Goal: Find specific page/section: Find specific page/section

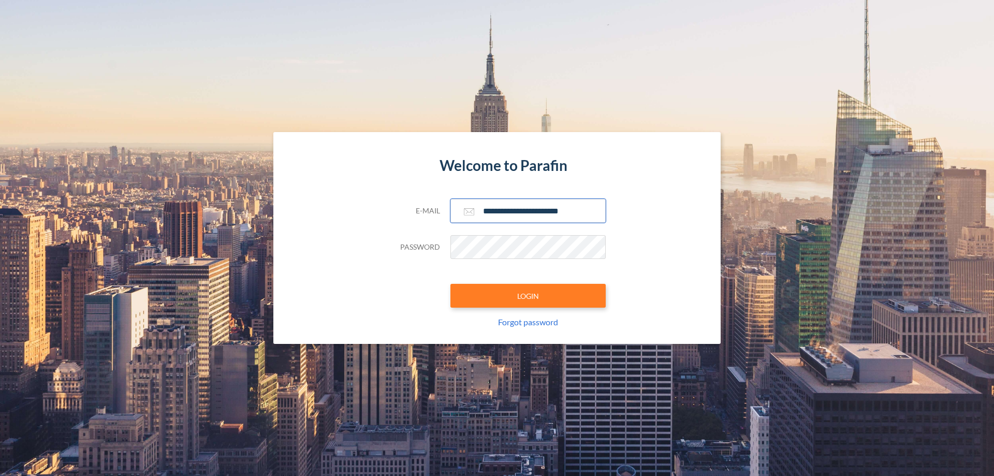
type input "**********"
click at [528, 296] on button "LOGIN" at bounding box center [527, 296] width 155 height 24
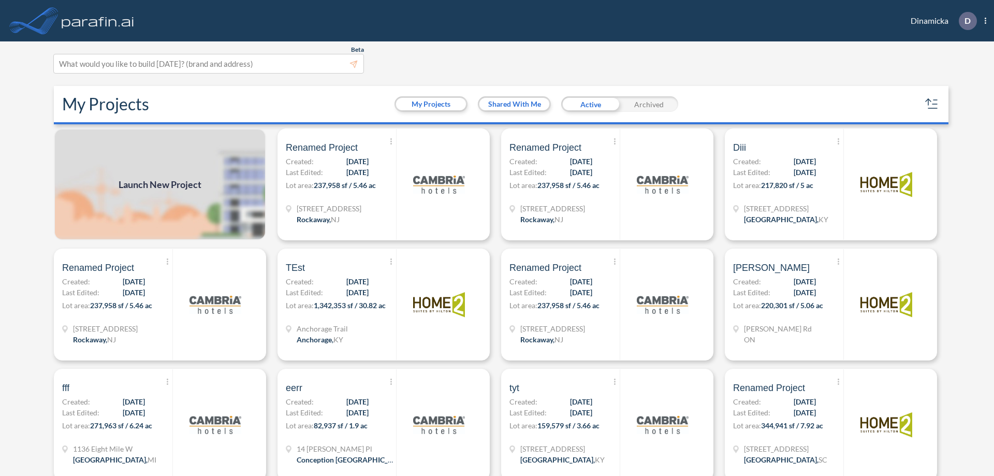
scroll to position [3, 0]
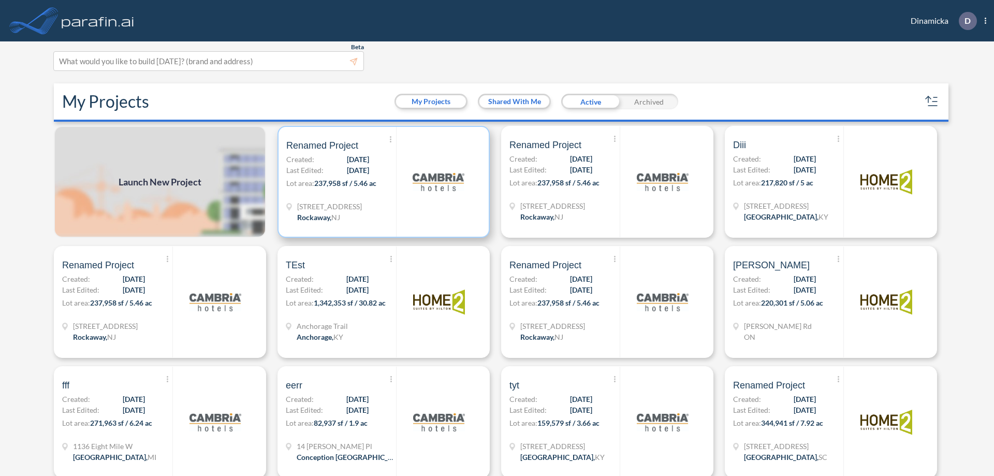
click at [382, 182] on p "Lot area: 237,958 sf / 5.46 ac" at bounding box center [341, 185] width 110 height 15
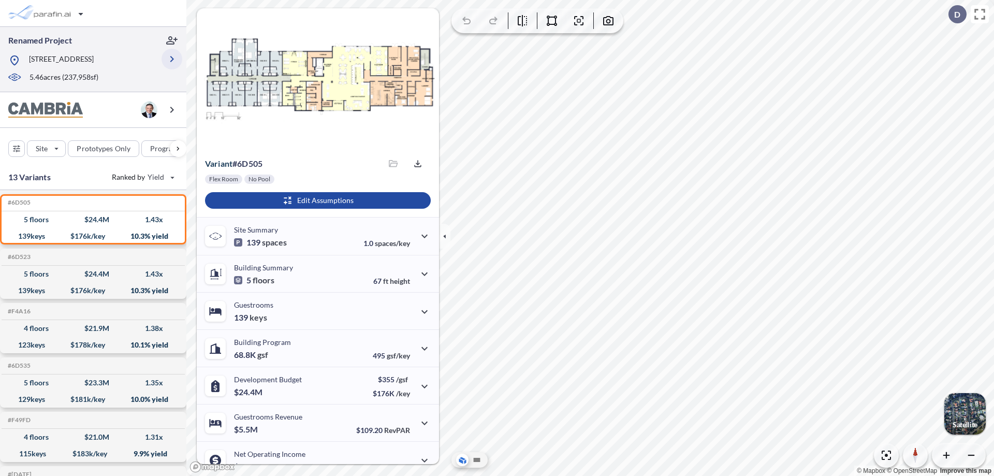
click at [172, 59] on icon "button" at bounding box center [172, 59] width 12 height 12
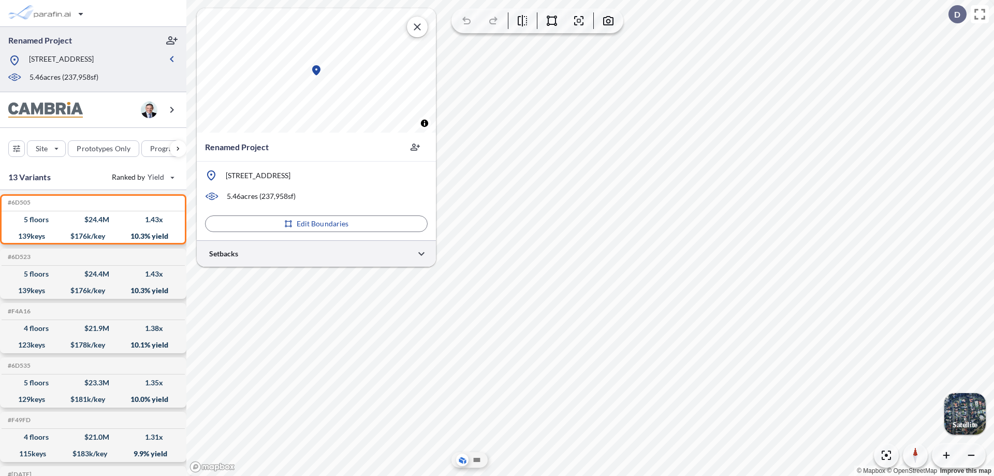
click at [316, 253] on div at bounding box center [316, 253] width 239 height 26
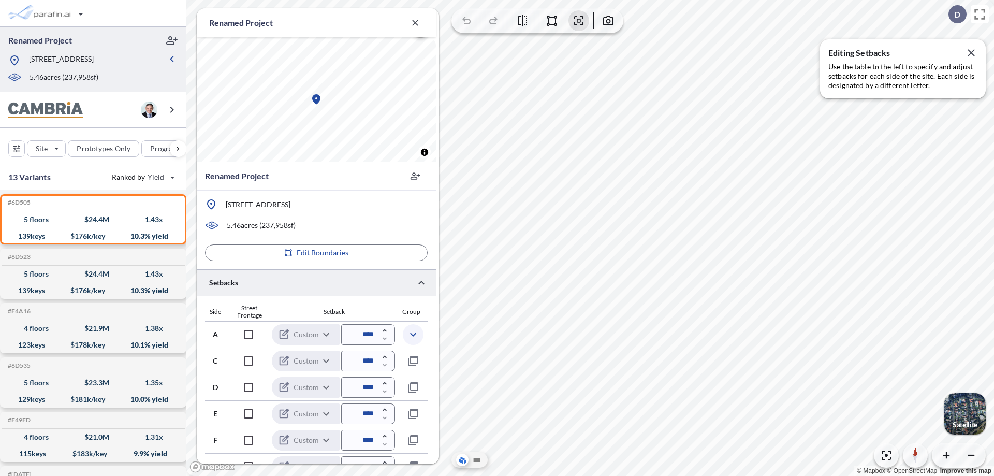
scroll to position [253, 0]
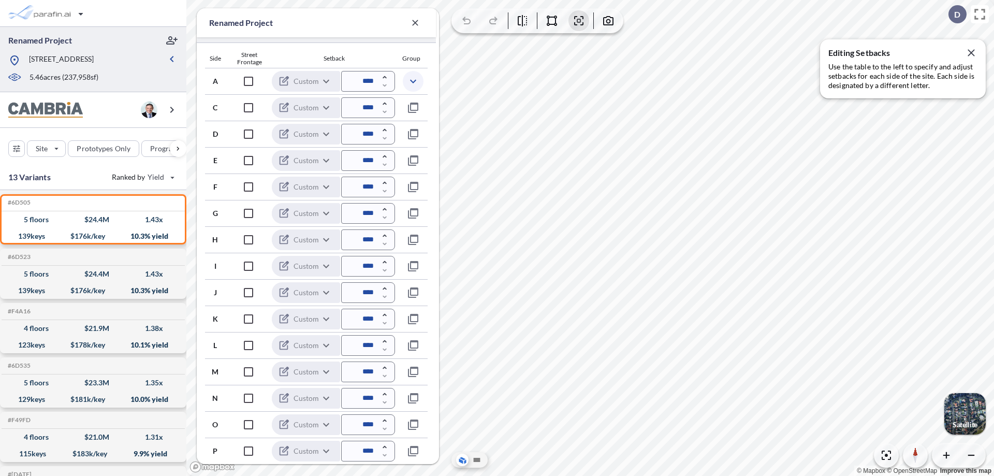
click at [413, 81] on icon "button" at bounding box center [413, 81] width 12 height 12
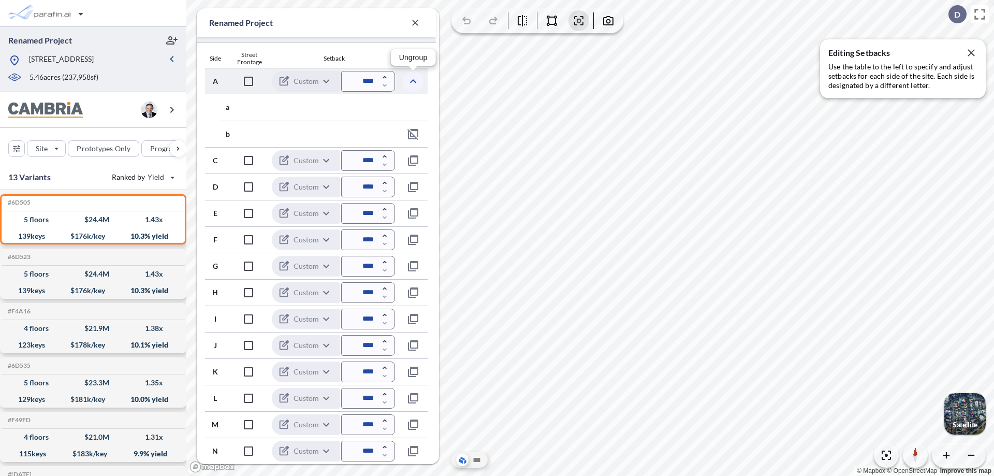
scroll to position [306, 0]
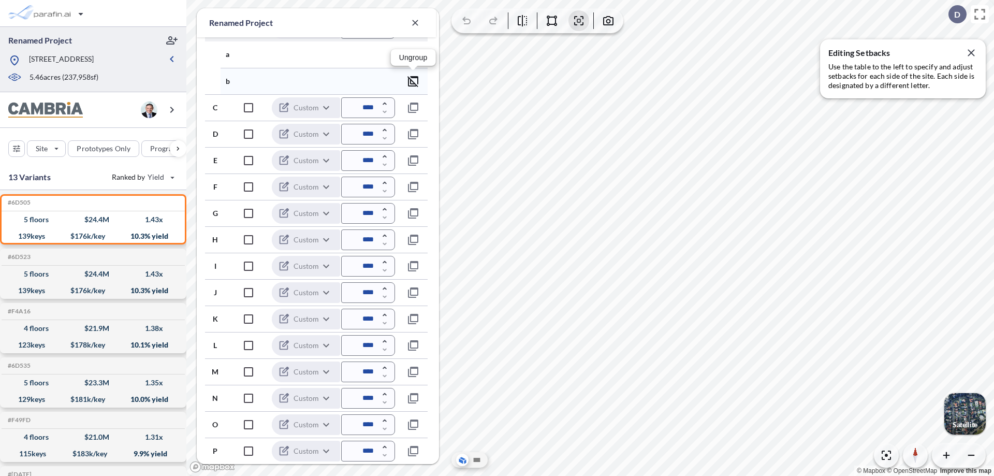
click at [413, 81] on icon "button" at bounding box center [413, 81] width 12 height 12
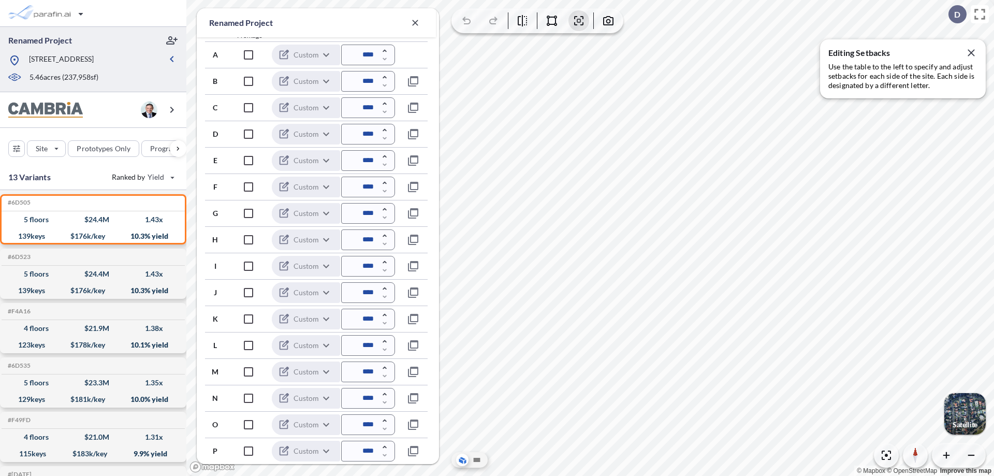
scroll to position [280, 0]
